Goal: Task Accomplishment & Management: Complete application form

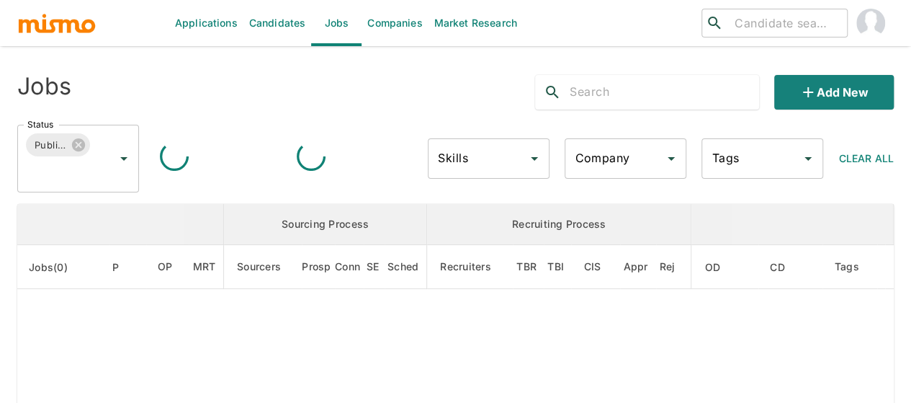
click at [735, 27] on input "search" at bounding box center [785, 23] width 112 height 20
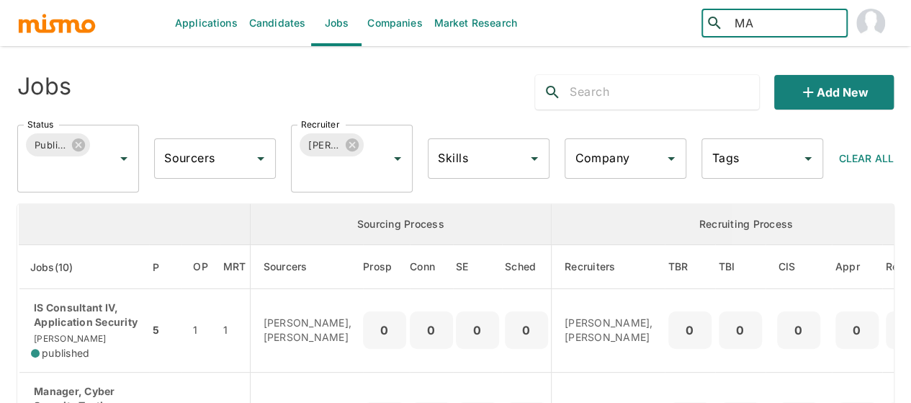
type input "M"
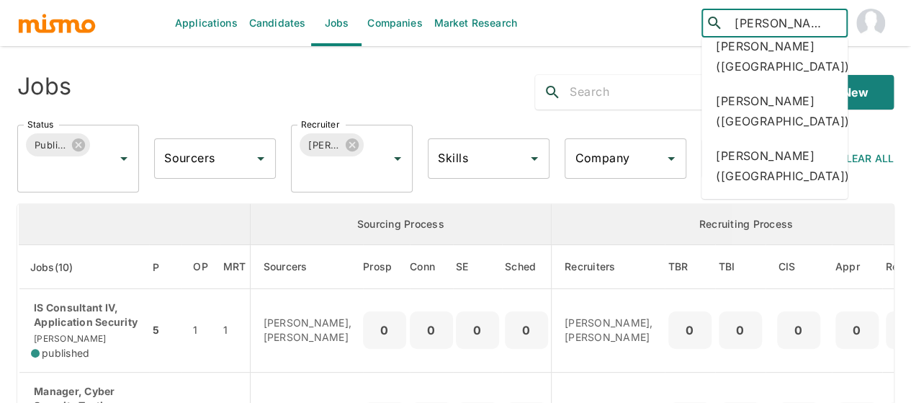
scroll to position [328, 0]
type input "BARQUERO"
click at [454, 74] on div "Jobs Add new" at bounding box center [450, 86] width 888 height 46
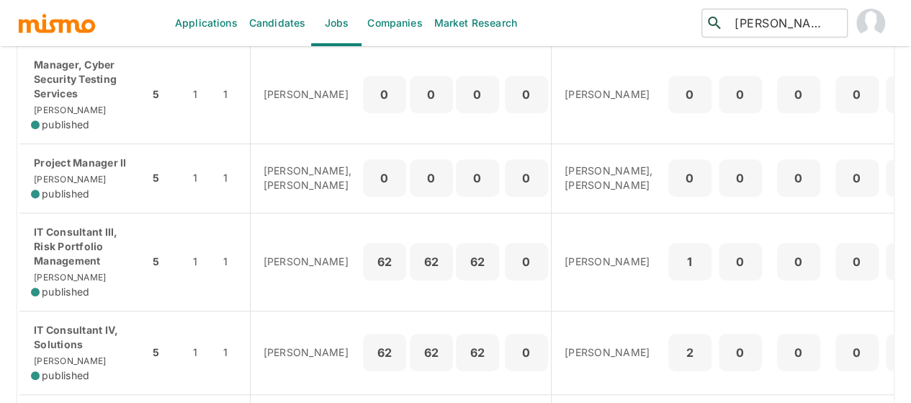
scroll to position [360, 0]
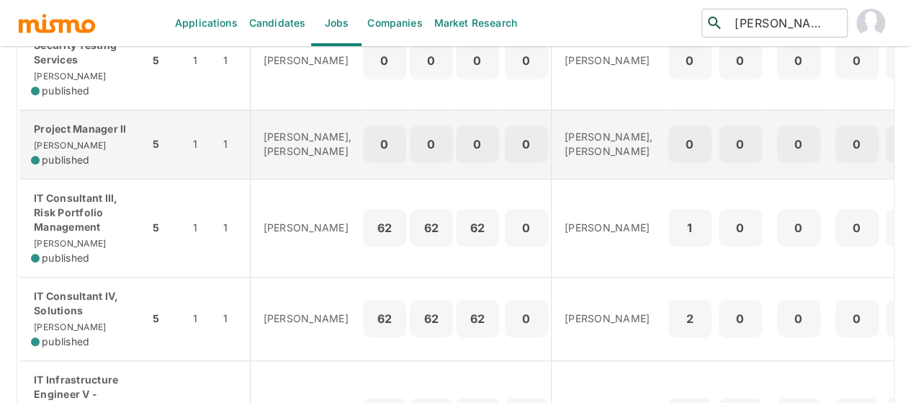
click at [78, 156] on div "Project Manager II Kaiser published" at bounding box center [84, 144] width 107 height 45
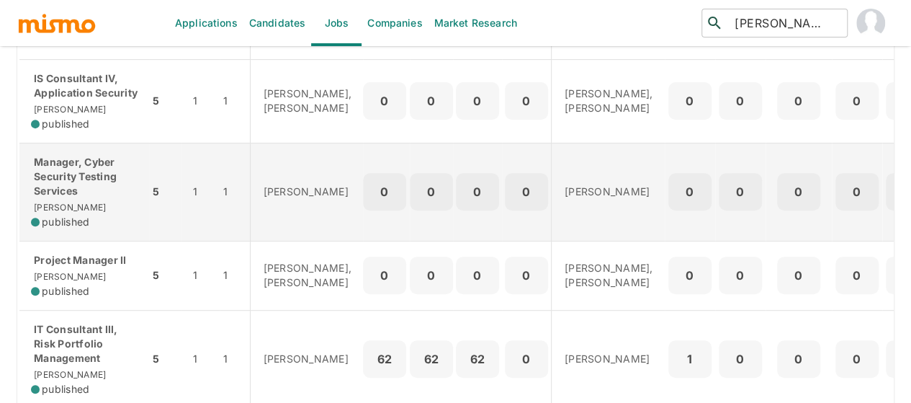
scroll to position [0, 0]
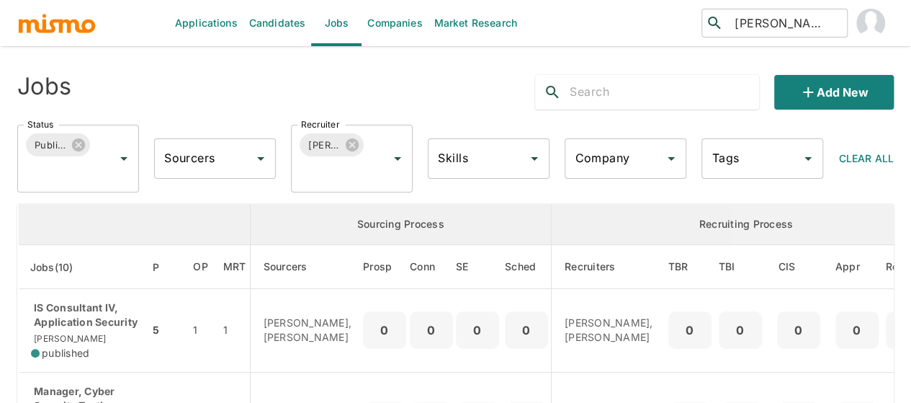
click at [283, 27] on link "Candidates" at bounding box center [277, 23] width 68 height 46
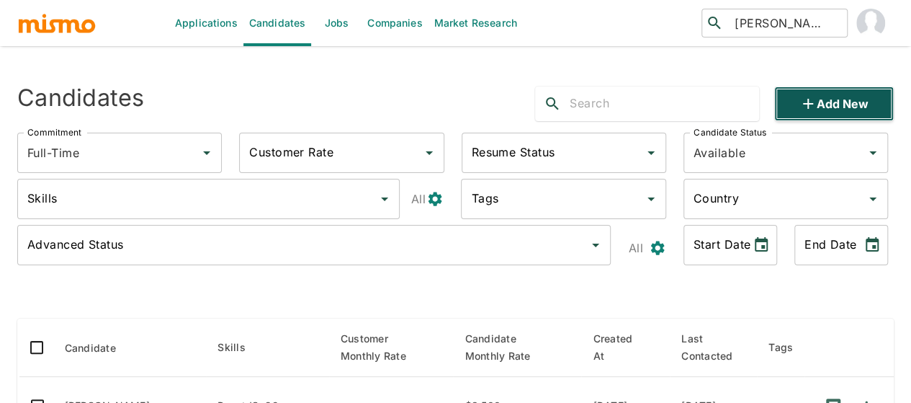
click at [832, 109] on button "Add new" at bounding box center [834, 103] width 120 height 35
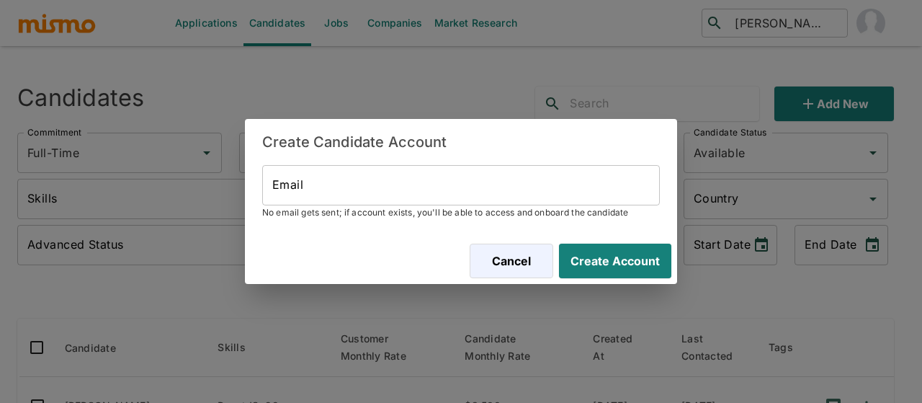
click at [295, 179] on input "Email" at bounding box center [461, 185] width 398 height 40
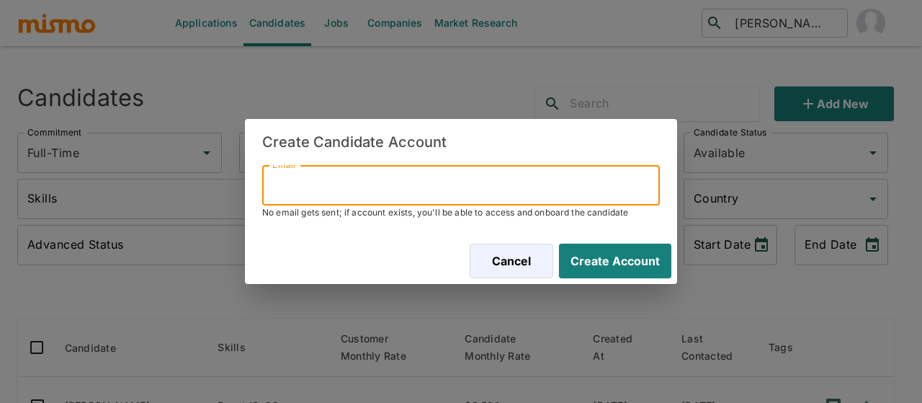
paste input "m.barquero.salas@gmail.com"
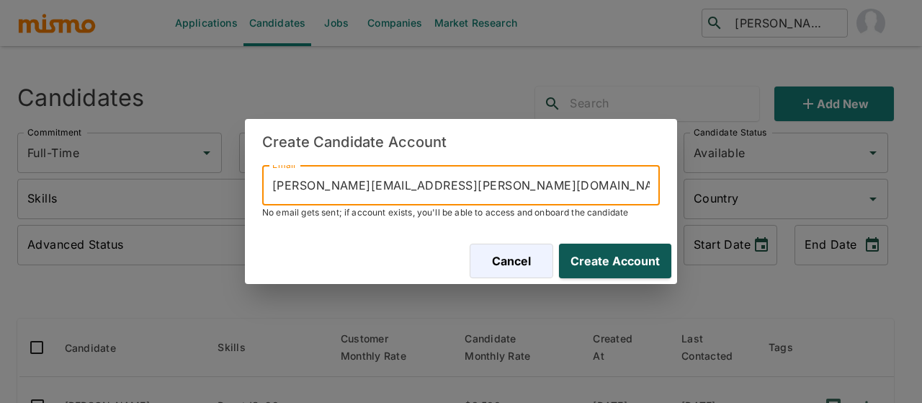
type input "m.barquero.salas@gmail.com"
click at [619, 246] on button "Create Account" at bounding box center [612, 260] width 118 height 35
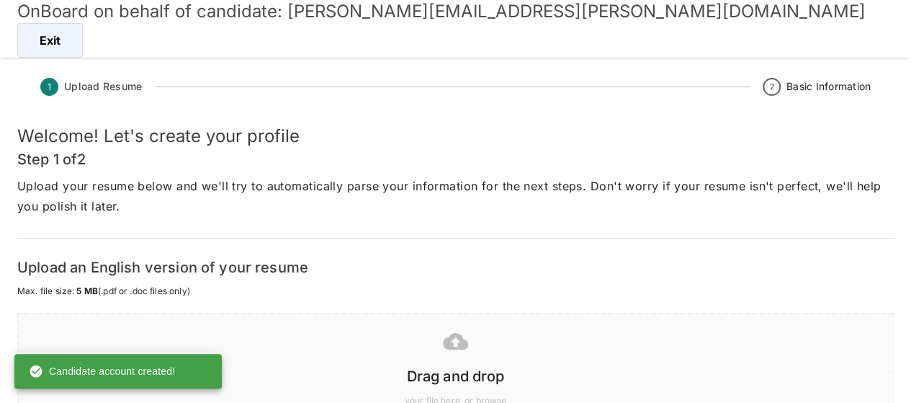
click at [461, 363] on div "Drag and drop" at bounding box center [452, 373] width 851 height 29
click at [452, 334] on icon at bounding box center [455, 341] width 25 height 17
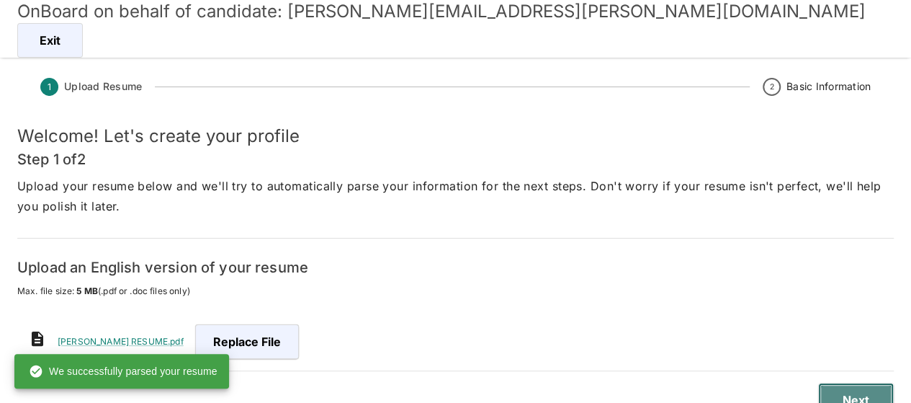
click at [849, 398] on button "Next" at bounding box center [856, 399] width 76 height 35
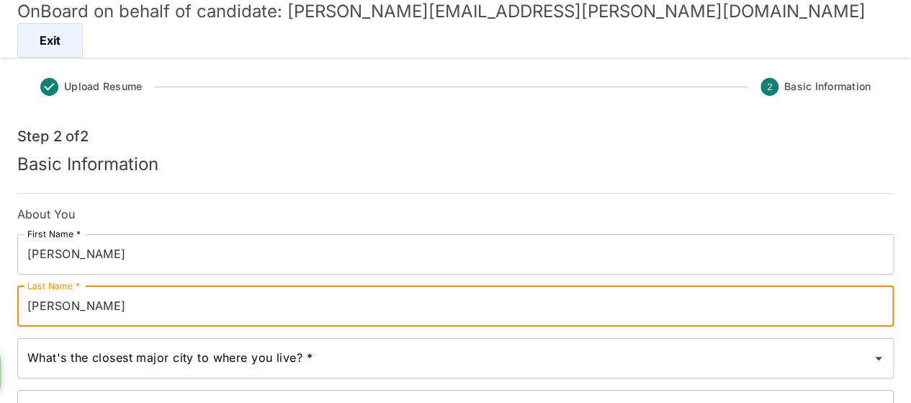
click at [32, 307] on input "Salas" at bounding box center [455, 306] width 876 height 40
click at [26, 306] on input "Salas" at bounding box center [455, 306] width 876 height 40
type input "Barquero Salas"
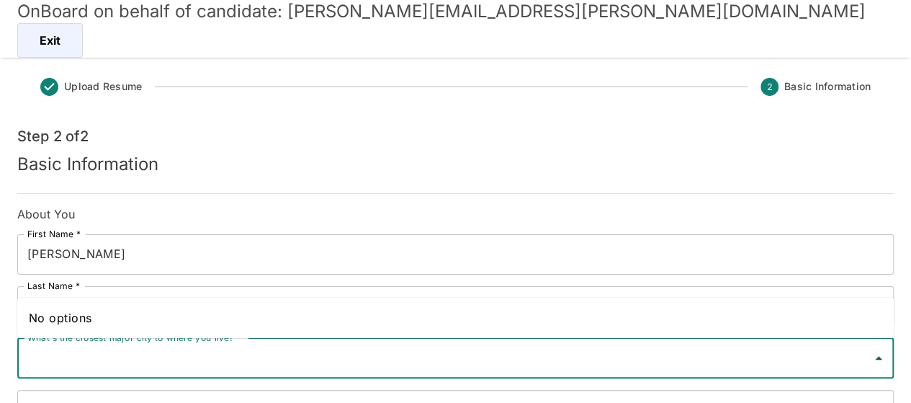
click at [75, 356] on input "What's the closest major city to where you live? *" at bounding box center [445, 357] width 842 height 27
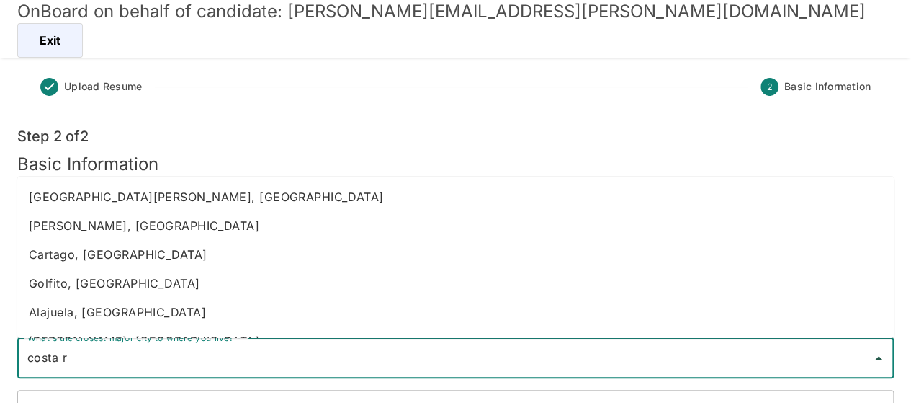
click at [106, 233] on li "Heredia, Costa Rica" at bounding box center [455, 225] width 876 height 29
type input "Heredia, Costa Rica"
type input "Costa Rica"
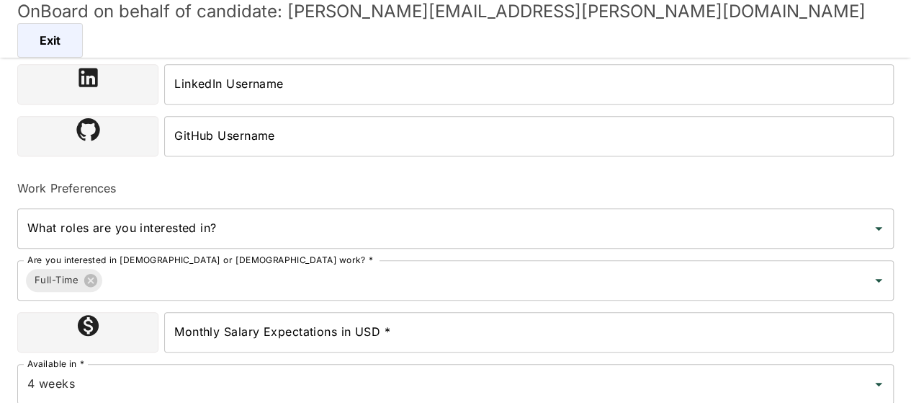
scroll to position [483, 0]
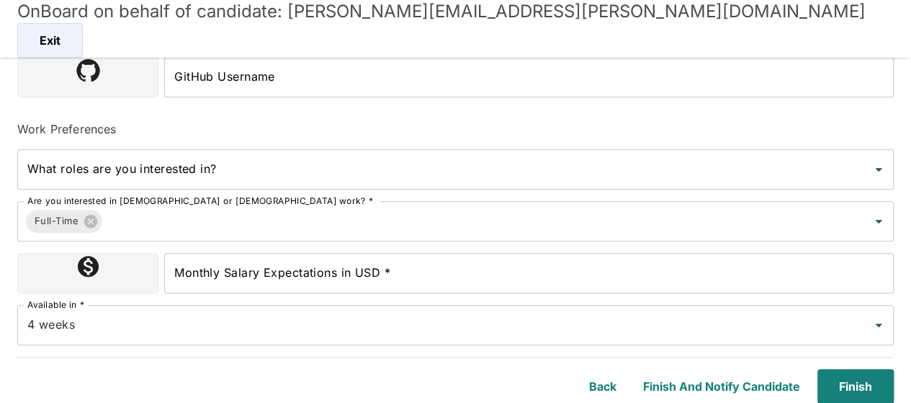
type input "Heredia, Costa Rica"
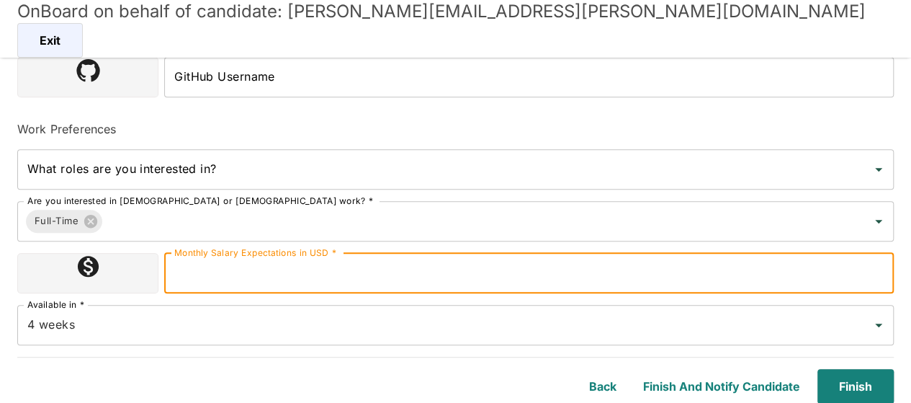
click at [246, 276] on input "Monthly Salary Expectations in USD *" at bounding box center [529, 273] width 730 height 40
type input "1100000"
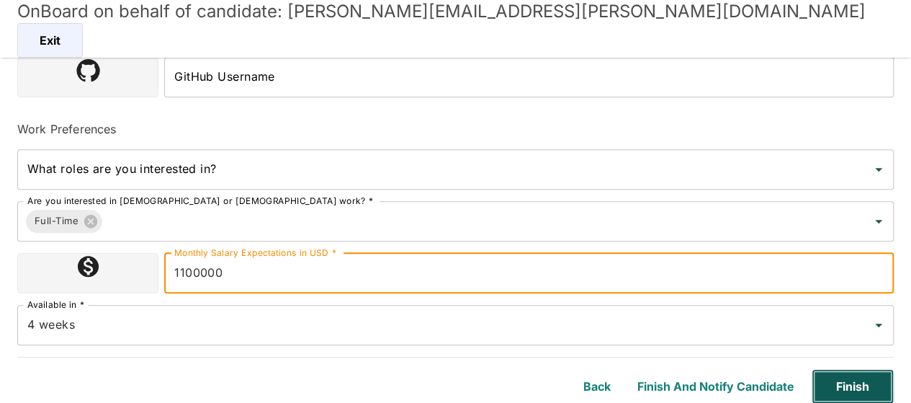
click at [845, 390] on button "Finish" at bounding box center [853, 386] width 82 height 35
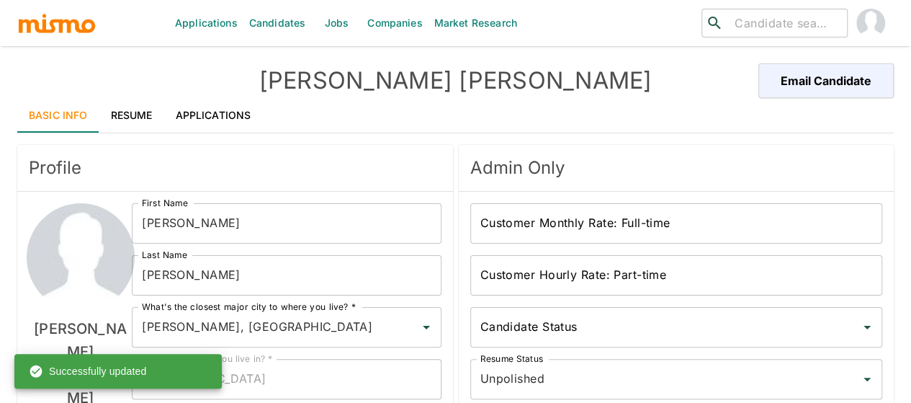
click at [213, 109] on link "Applications" at bounding box center [213, 115] width 99 height 35
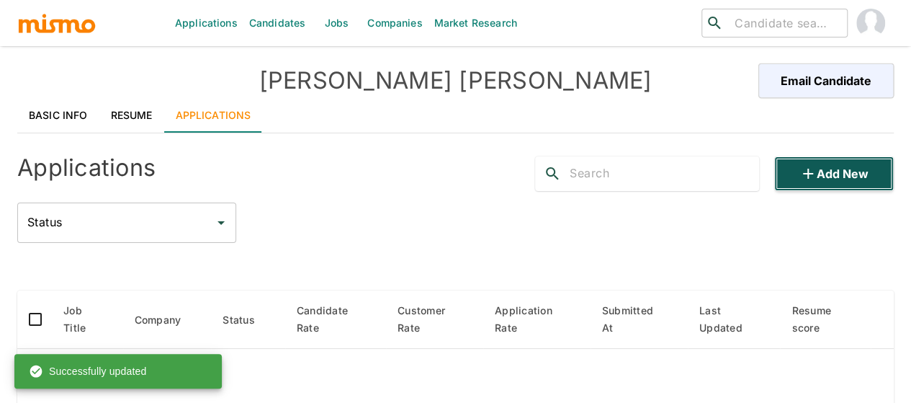
click at [854, 171] on button "Add new" at bounding box center [834, 173] width 120 height 35
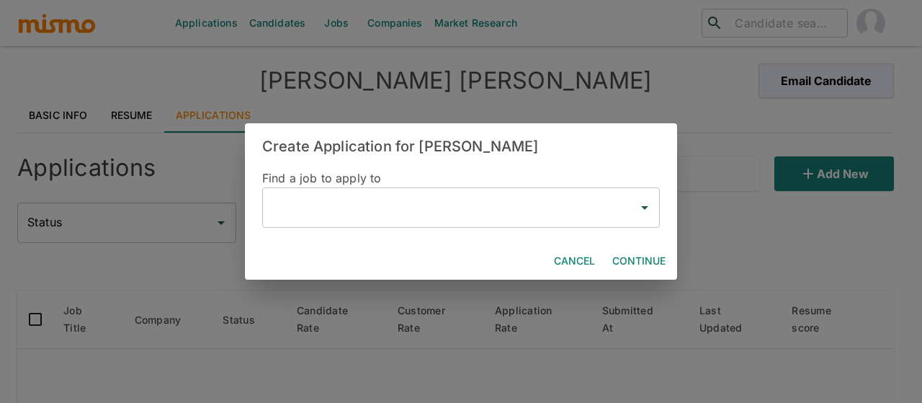
click at [321, 215] on input "text" at bounding box center [450, 207] width 363 height 27
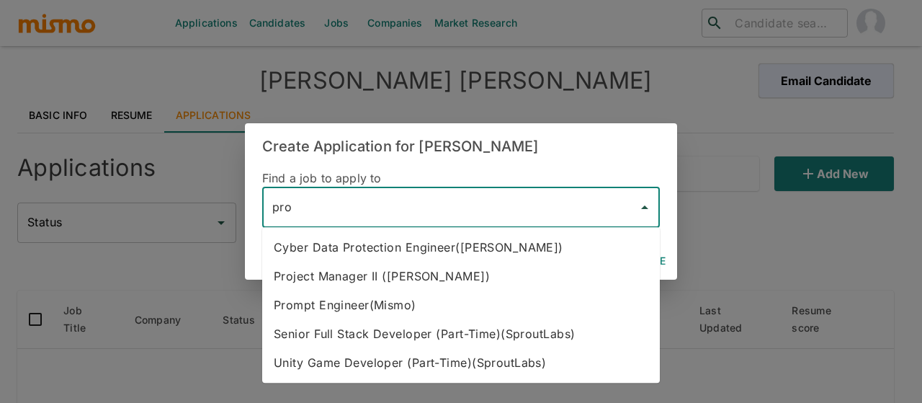
click at [347, 269] on li "Project Manager II (Kaiser)" at bounding box center [461, 275] width 398 height 29
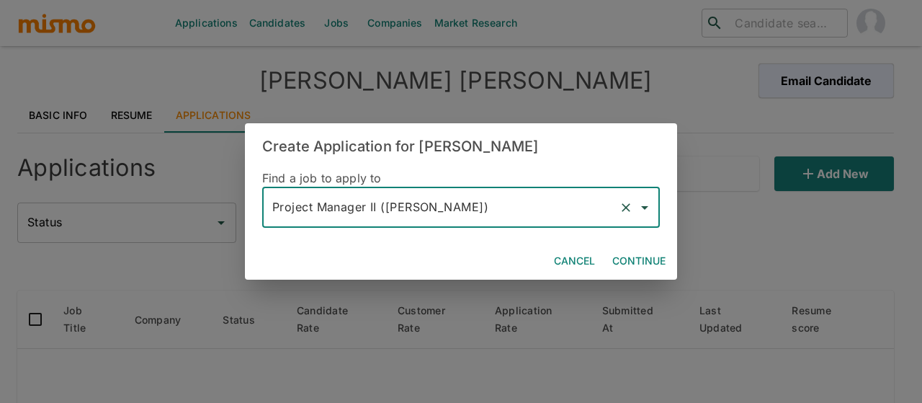
type input "Project Manager II (Kaiser)"
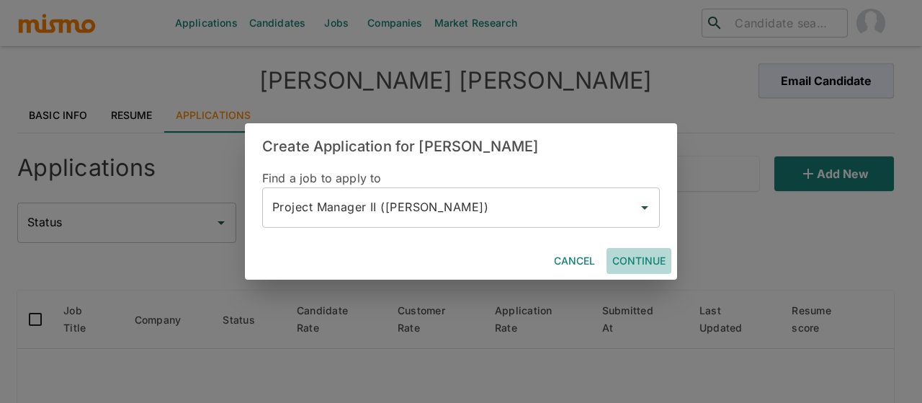
click at [609, 259] on button "Continue" at bounding box center [638, 261] width 65 height 27
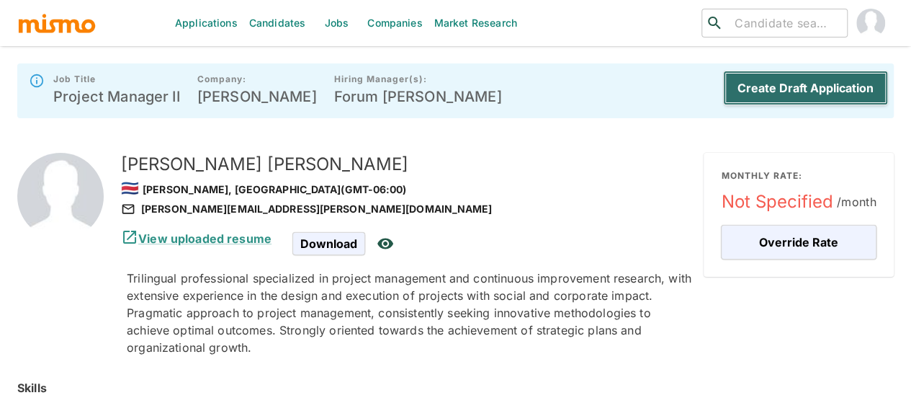
click at [789, 84] on button "Create Draft Application" at bounding box center [805, 88] width 165 height 35
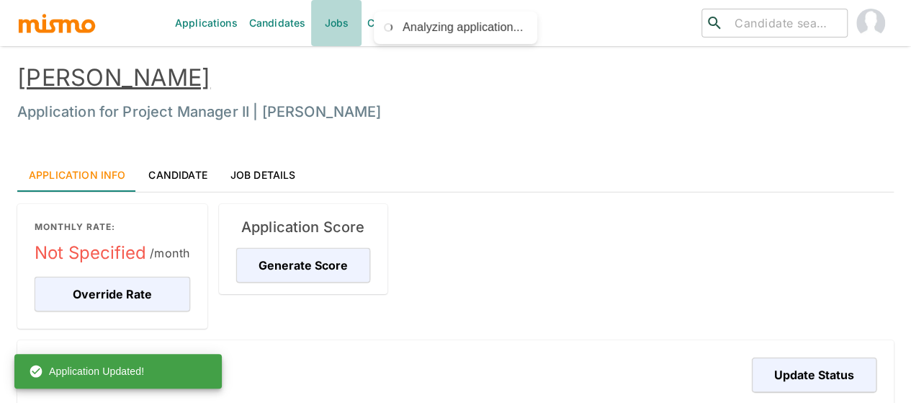
click at [334, 27] on link "Jobs" at bounding box center [336, 23] width 50 height 46
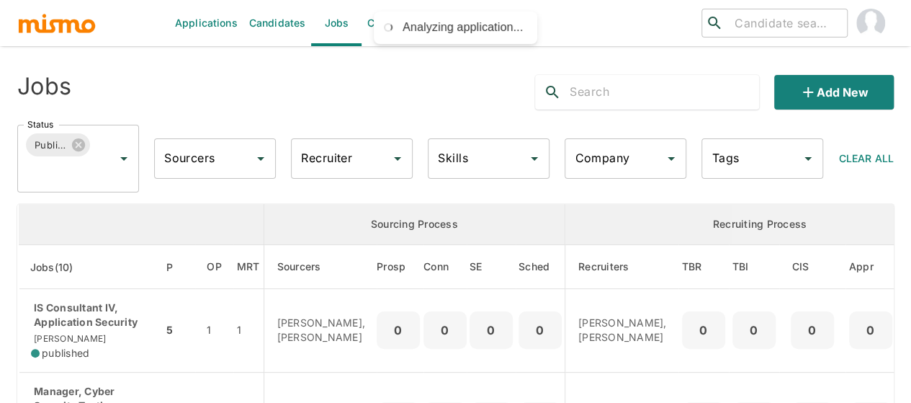
click at [329, 158] on div "Recruiter Recruiter" at bounding box center [352, 158] width 122 height 40
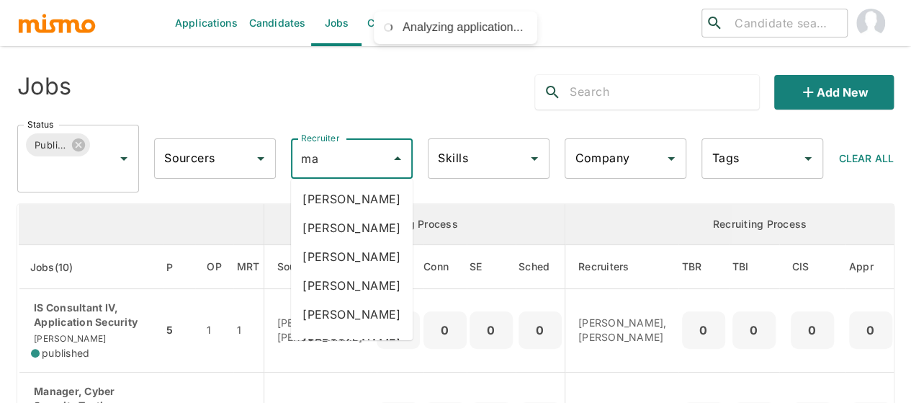
type input "mai"
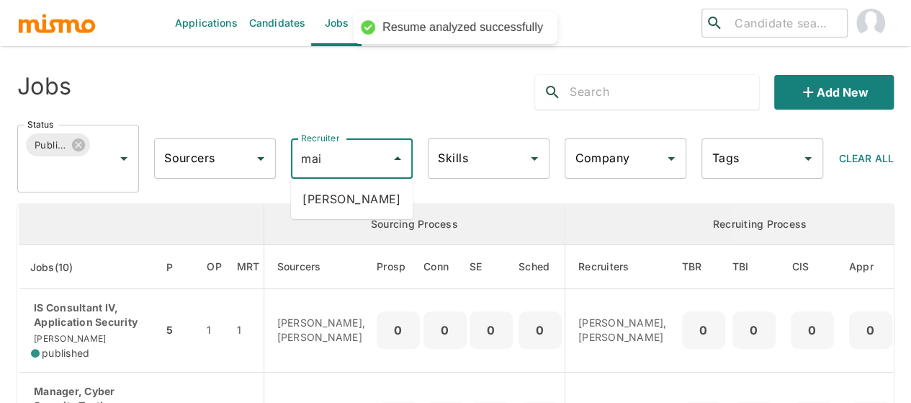
click at [326, 197] on li "[PERSON_NAME]" at bounding box center [352, 198] width 122 height 29
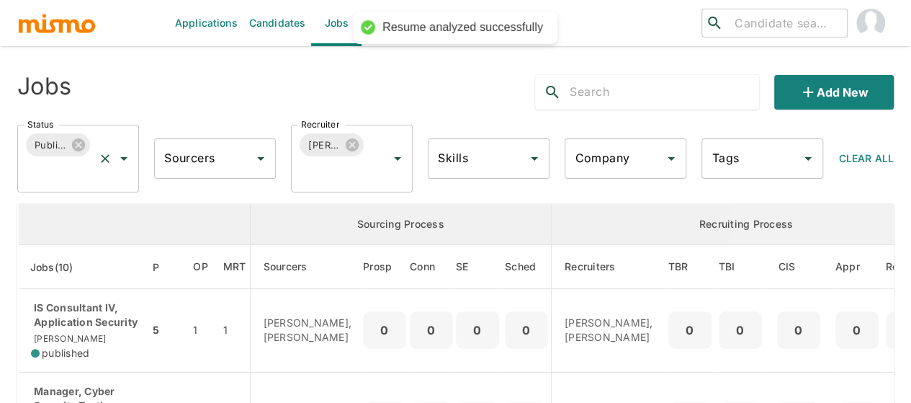
click at [121, 155] on icon "Open" at bounding box center [123, 158] width 17 height 17
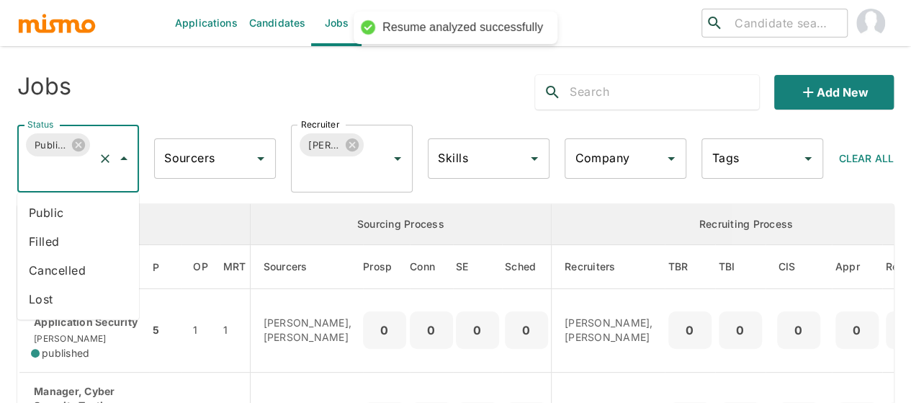
click at [71, 218] on li "Public" at bounding box center [78, 212] width 122 height 29
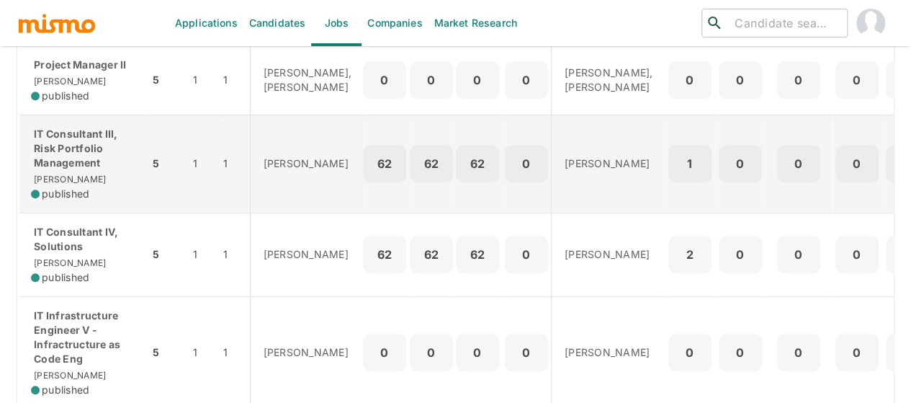
scroll to position [432, 0]
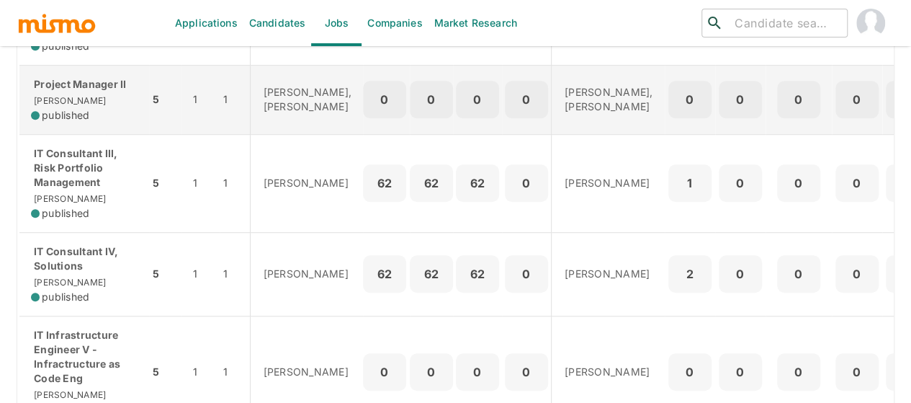
click at [81, 121] on div "Project Manager II Kaiser published" at bounding box center [84, 99] width 107 height 45
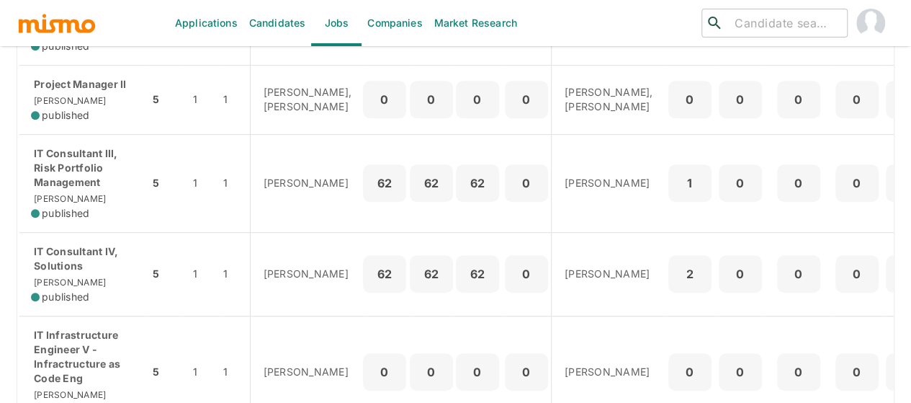
scroll to position [72, 0]
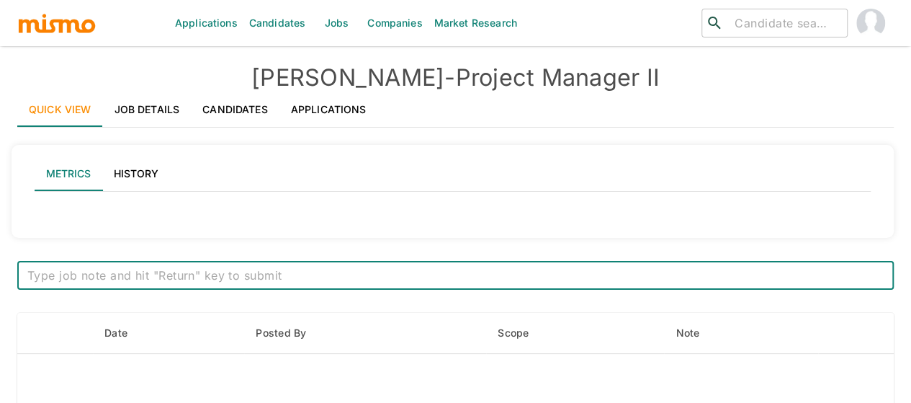
click at [143, 109] on link "Job Details" at bounding box center [147, 109] width 89 height 35
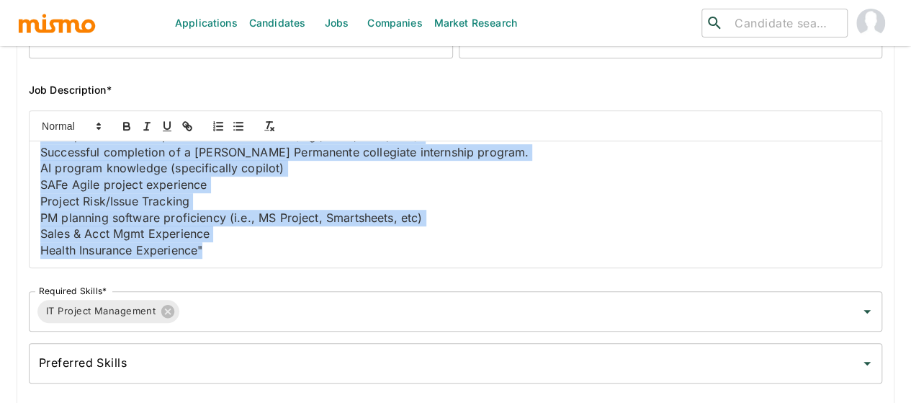
scroll to position [856, 0]
drag, startPoint x: 45, startPoint y: 155, endPoint x: 380, endPoint y: 285, distance: 360.0
click at [380, 285] on div "Job Outside URL Project Manager II Job Outside URL Job Title* Project Manager I…" at bounding box center [449, 120] width 865 height 538
copy div "Job Summary Manages small projects or components of larger projects with oversi…"
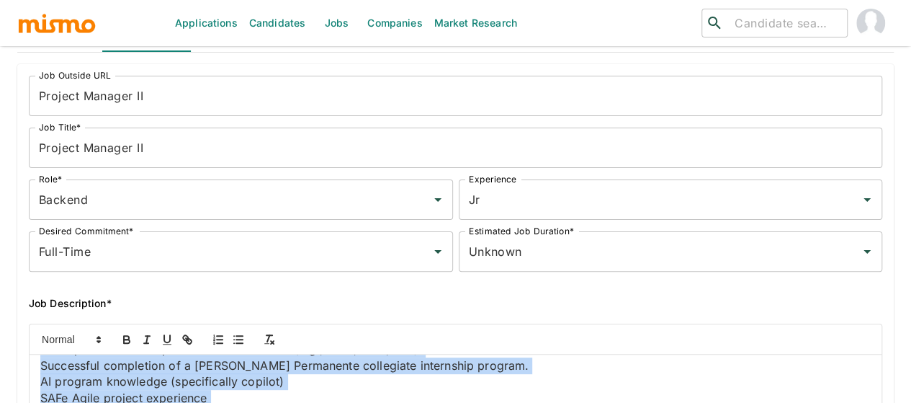
scroll to position [0, 0]
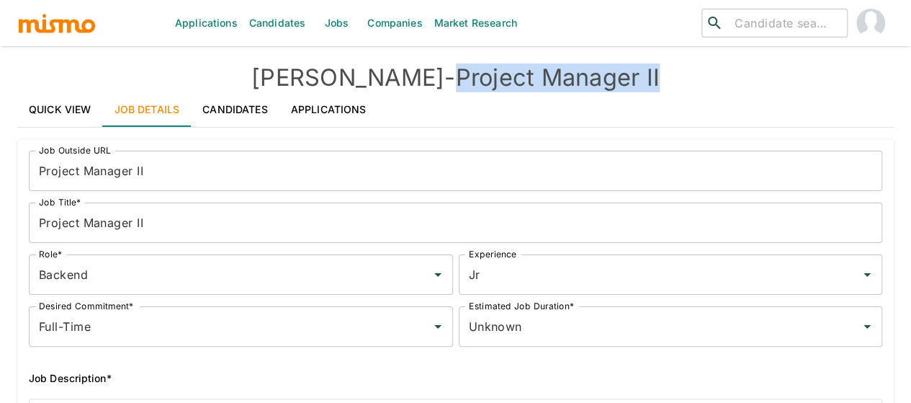
drag, startPoint x: 627, startPoint y: 66, endPoint x: 403, endPoint y: 77, distance: 223.5
click at [403, 77] on h4 "Kaiser - Project Manager II" at bounding box center [455, 77] width 876 height 29
copy h4 "Project Manager II"
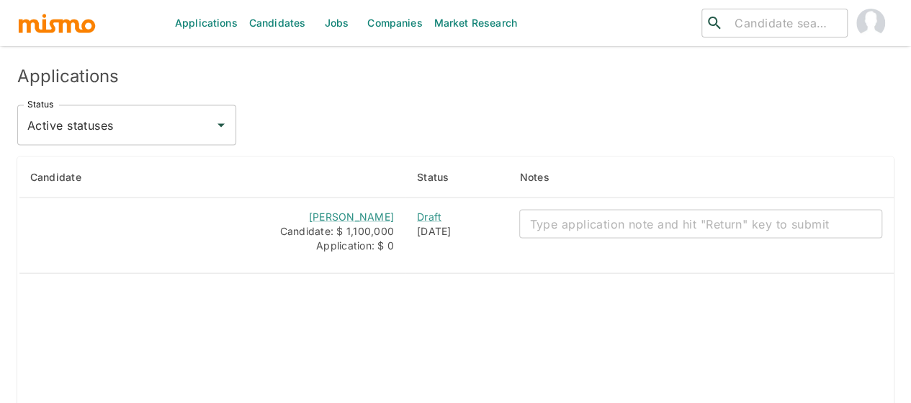
scroll to position [1325, 0]
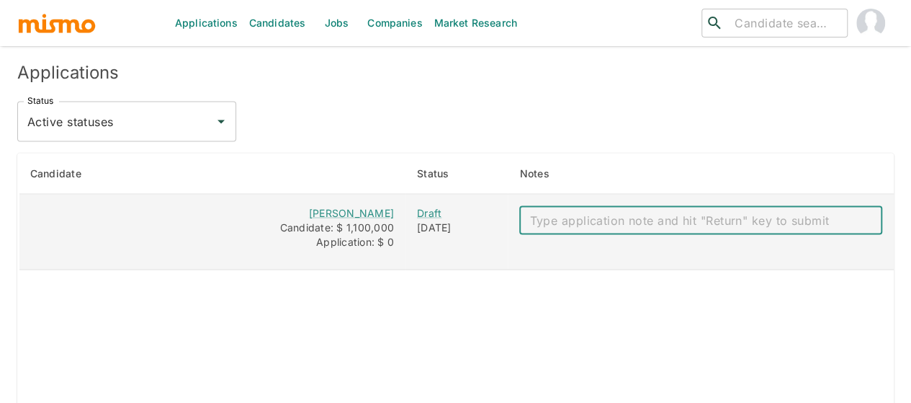
click at [570, 212] on textarea "enhanced table" at bounding box center [700, 220] width 343 height 17
paste textarea "Mai notes: Mail: m.barquero.salas@gmail.com Salary: 1,1 Bachelor: no Notice: 4 …"
type textarea "Mai notes: Mail: m.barquero.salas@gmail.com Salary: 1,1 Bachelor: no Notice: 4 …"
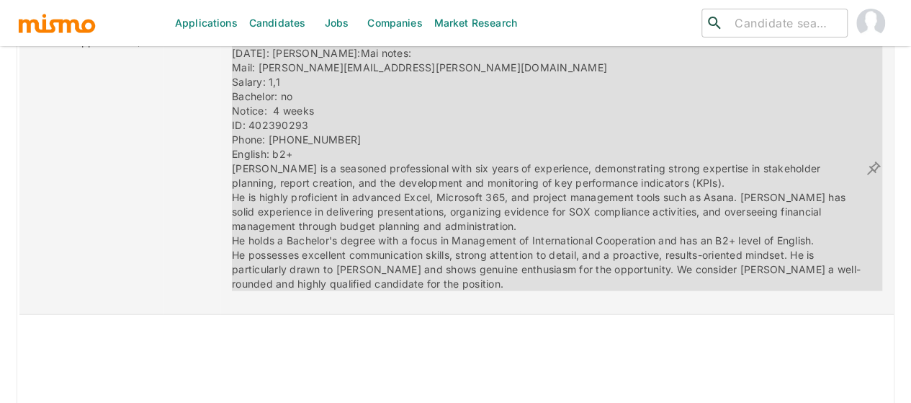
scroll to position [1525, 0]
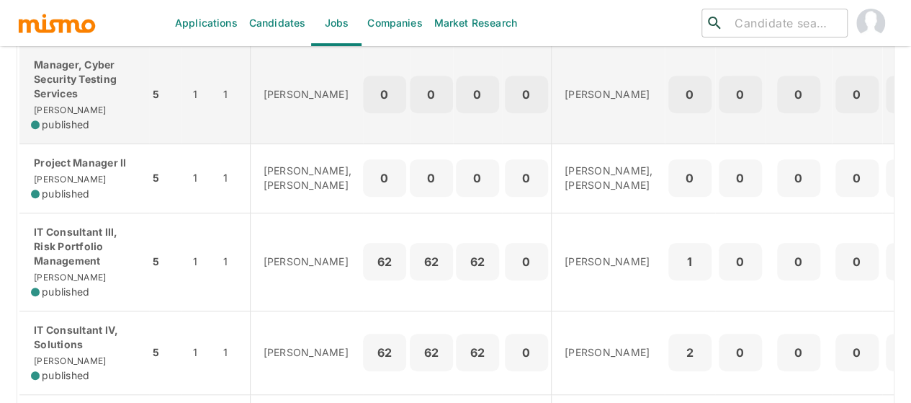
scroll to position [360, 0]
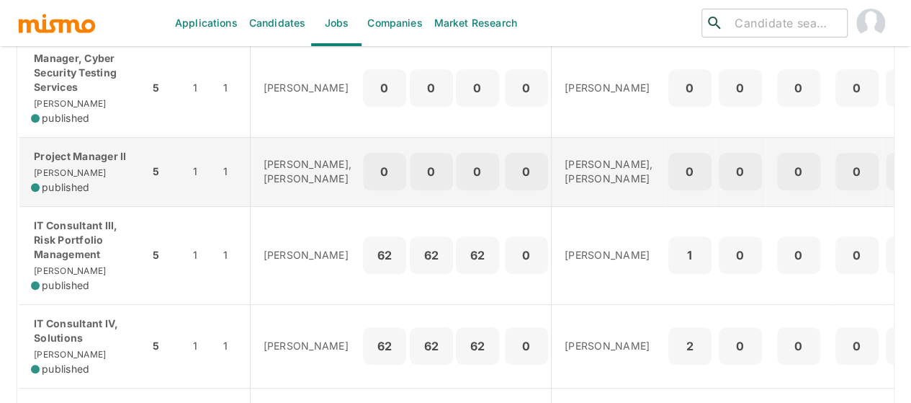
click at [76, 194] on span "published" at bounding box center [66, 187] width 48 height 14
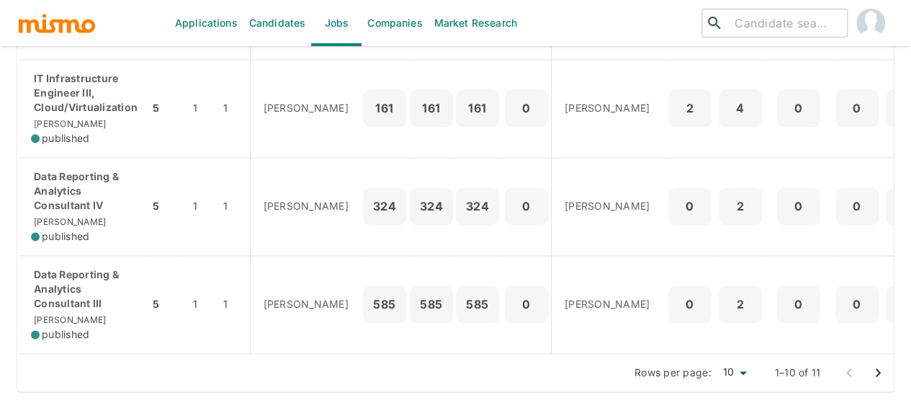
scroll to position [916, 0]
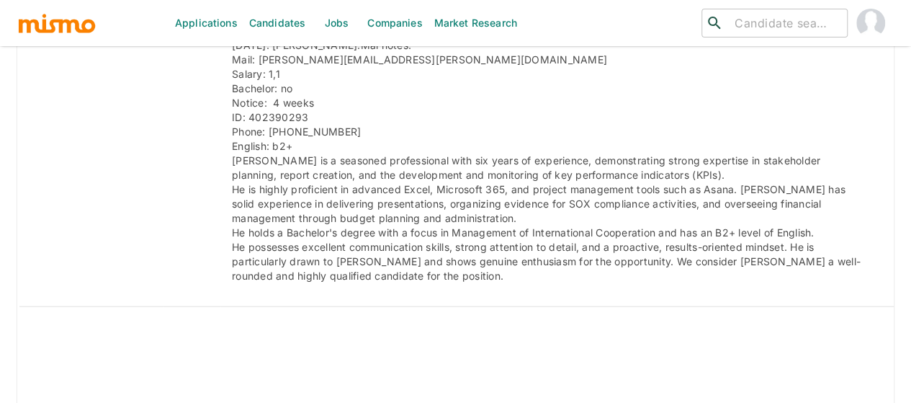
scroll to position [1527, 0]
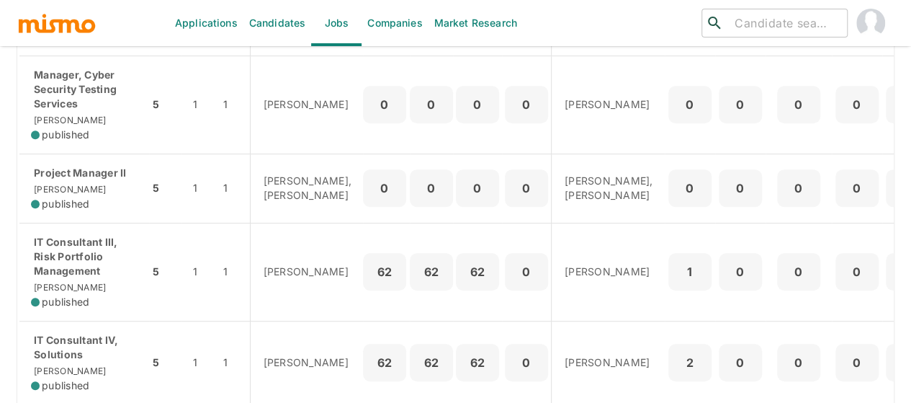
scroll to position [344, 0]
